Goal: Information Seeking & Learning: Learn about a topic

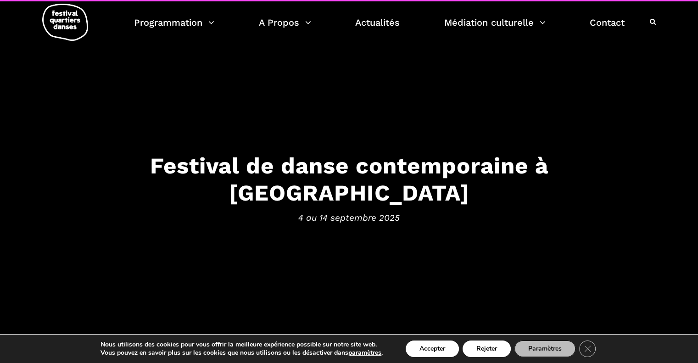
scroll to position [14, 0]
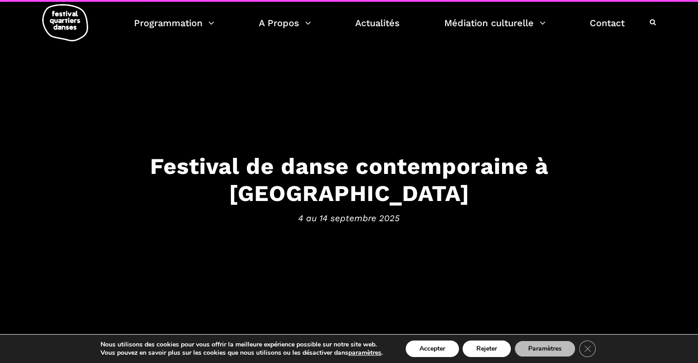
click at [362, 211] on span "4 au 14 septembre 2025" at bounding box center [349, 218] width 569 height 14
click at [359, 211] on span "4 au 14 septembre 2025" at bounding box center [349, 218] width 569 height 14
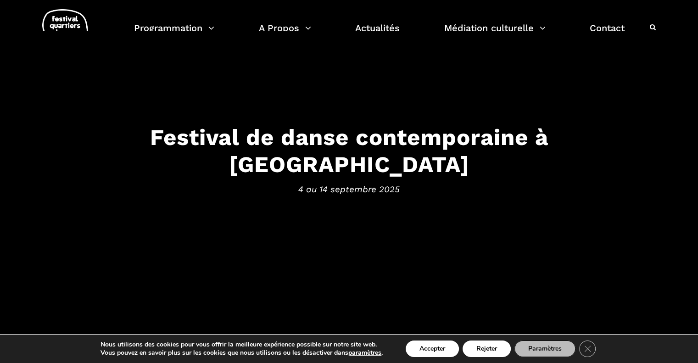
scroll to position [0, 0]
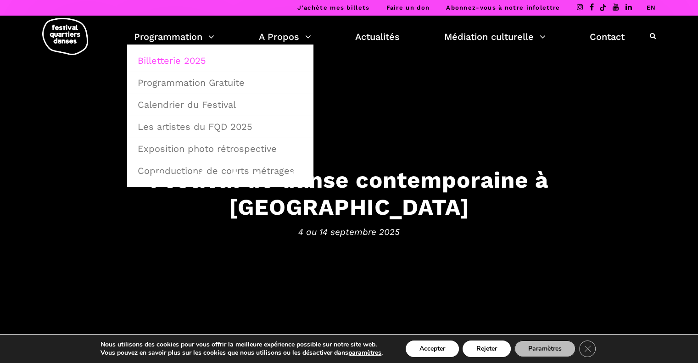
click at [177, 63] on link "Billetterie 2025" at bounding box center [220, 60] width 176 height 21
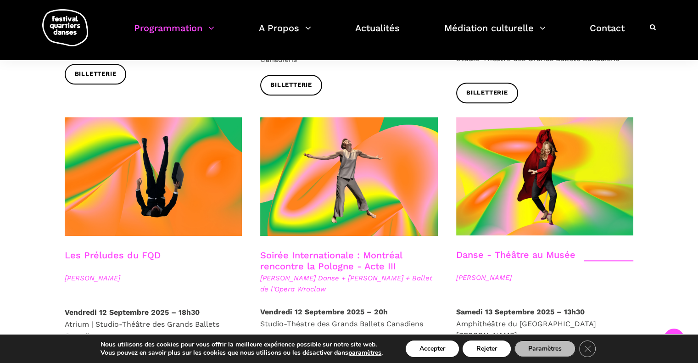
scroll to position [998, 0]
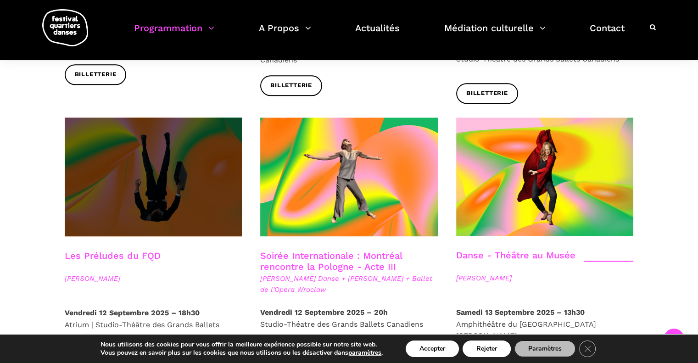
click at [158, 162] on span at bounding box center [154, 177] width 178 height 119
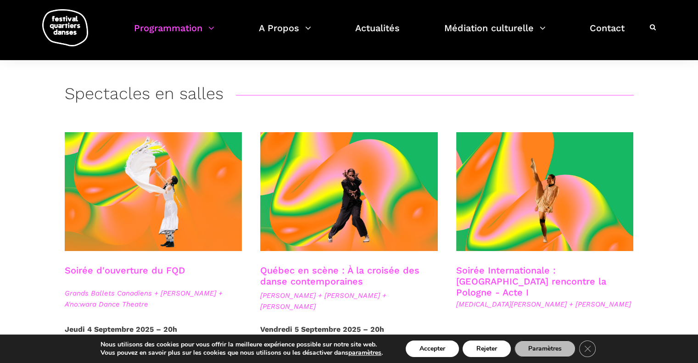
scroll to position [0, 0]
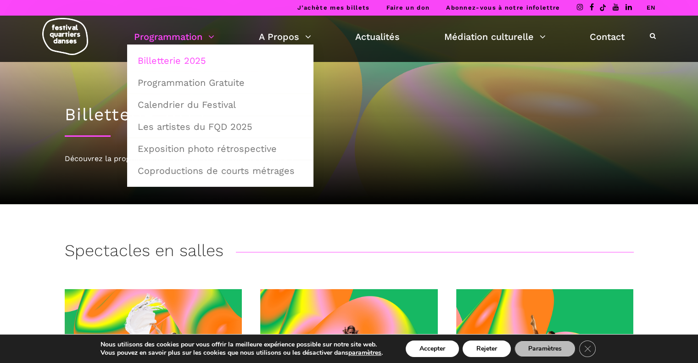
click at [187, 36] on link "Programmation" at bounding box center [174, 37] width 80 height 16
click at [179, 81] on link "Programmation Gratuite" at bounding box center [220, 82] width 176 height 21
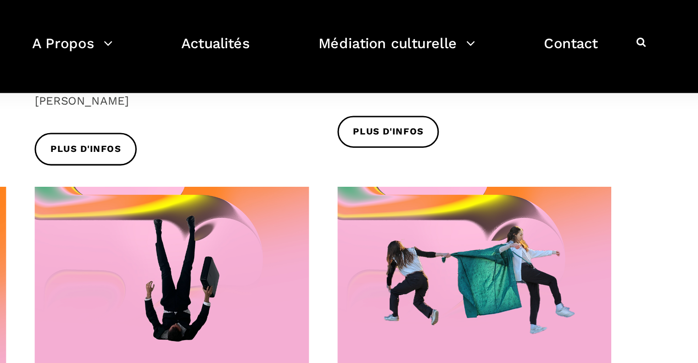
scroll to position [707, 0]
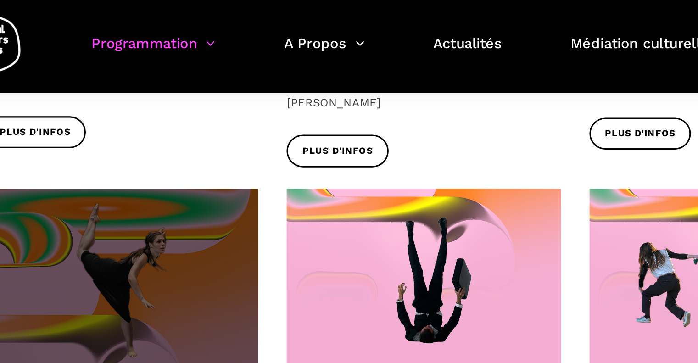
drag, startPoint x: 414, startPoint y: 216, endPoint x: 211, endPoint y: 155, distance: 212.7
click at [211, 155] on span at bounding box center [154, 181] width 178 height 119
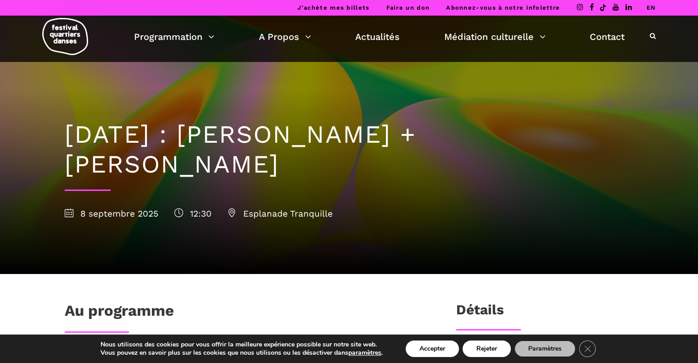
drag, startPoint x: 263, startPoint y: 134, endPoint x: 273, endPoint y: 154, distance: 22.6
click at [273, 154] on h1 "[DATE] : [PERSON_NAME] + [PERSON_NAME]" at bounding box center [349, 150] width 569 height 60
copy h1 "[PERSON_NAME] + [PERSON_NAME]"
